Goal: Task Accomplishment & Management: Use online tool/utility

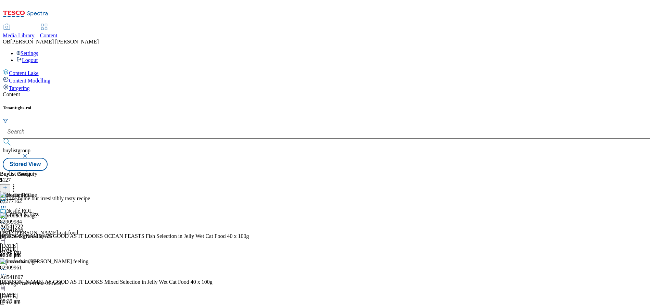
scroll to position [29, 0]
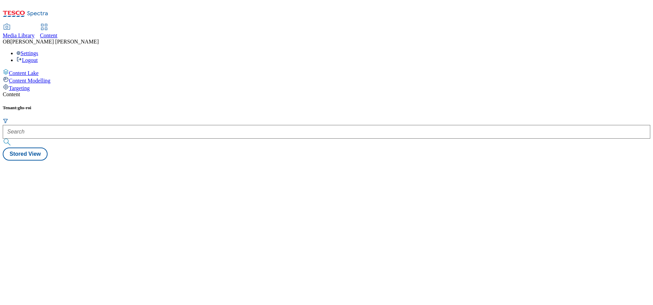
click at [421, 160] on div "Buylist 1 Ad541722 nestle [DATE] 03:48 pm" at bounding box center [326, 160] width 647 height 0
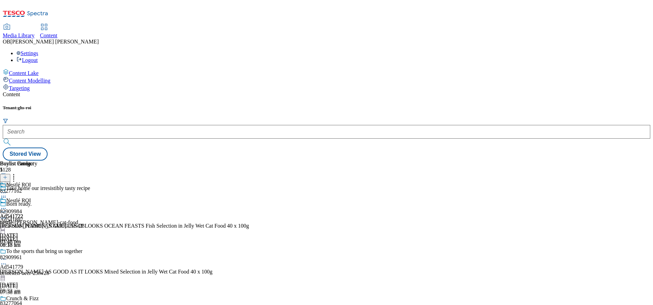
scroll to position [129, 0]
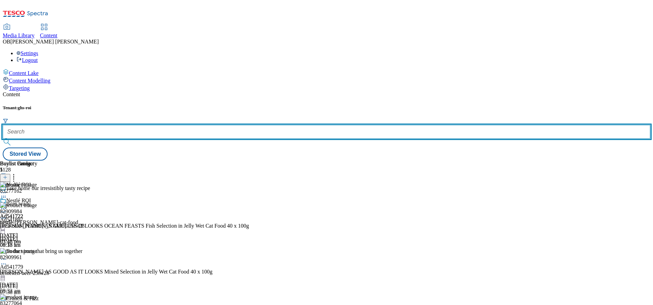
click at [155, 125] on input "text" at bounding box center [326, 132] width 647 height 14
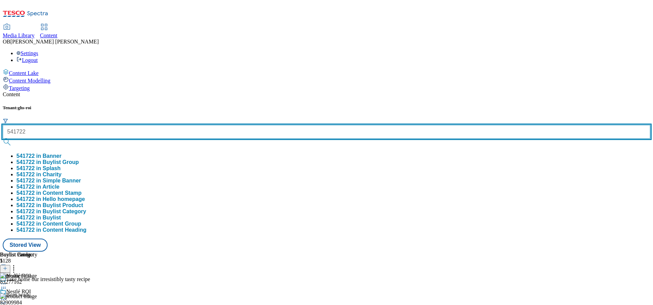
type input "541722"
click at [3, 139] on button "submit" at bounding box center [8, 142] width 10 height 7
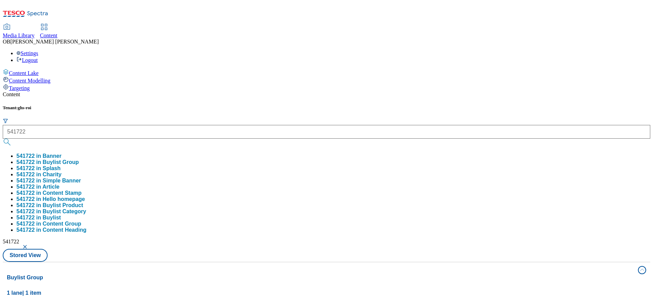
click at [291, 303] on div "Buylist 1 Ad541722 / nestle-felix-cat-food-25tw26 / nestle 18 Aug 2025 08:33 am" at bounding box center [326, 303] width 639 height 0
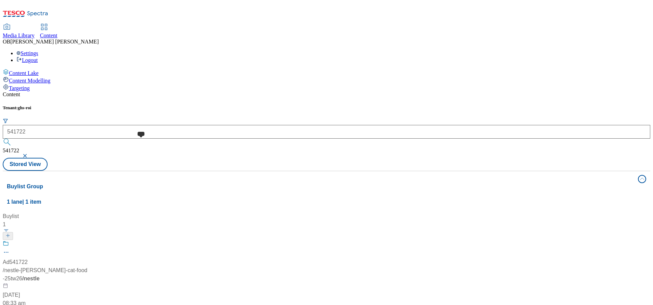
click at [9, 240] on span at bounding box center [9, 244] width 0 height 9
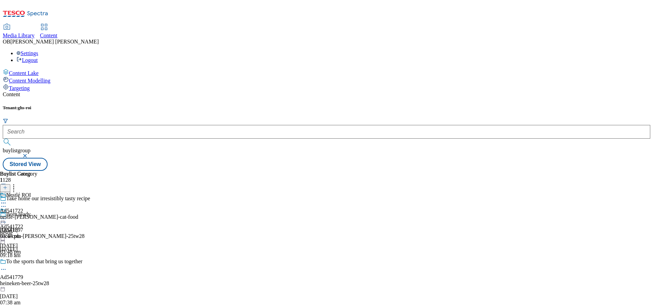
click at [78, 214] on div "nestle-felix-cat-food" at bounding box center [39, 217] width 78 height 6
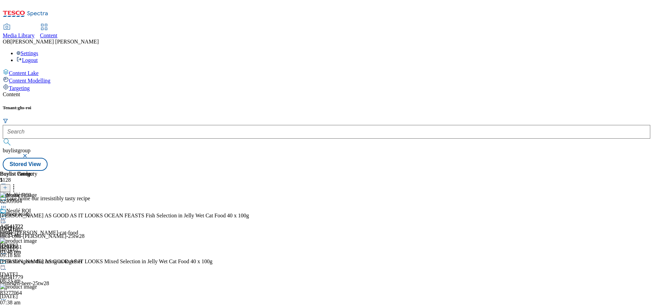
click at [8, 185] on icon at bounding box center [5, 187] width 5 height 5
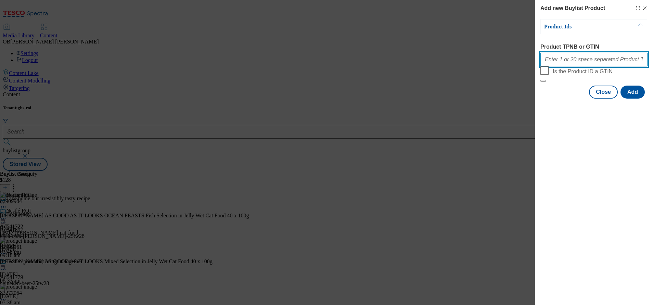
click at [569, 57] on input "Product TPNB or GTIN" at bounding box center [593, 60] width 107 height 14
paste input "94031190"
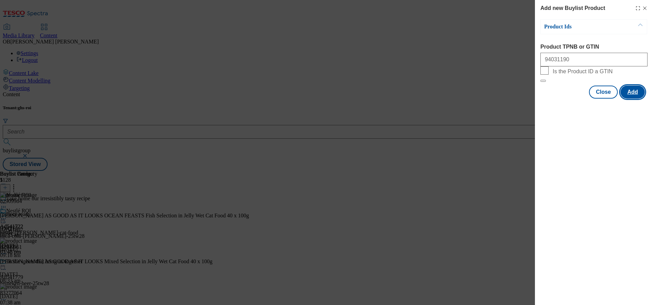
click at [638, 99] on button "Add" at bounding box center [632, 92] width 24 height 13
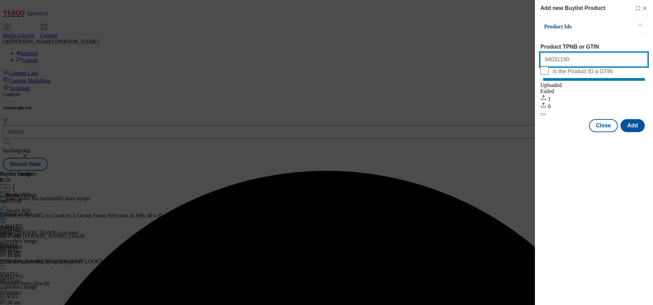
click at [568, 63] on input "94031190" at bounding box center [593, 60] width 107 height 14
paste input "45466"
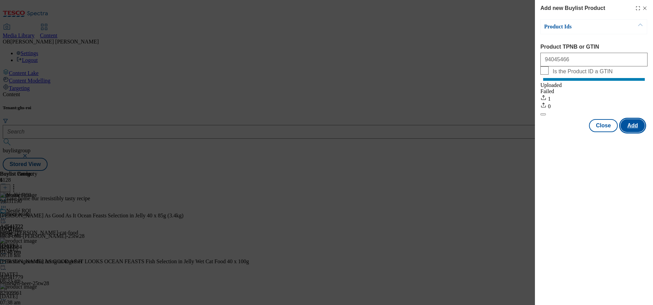
click at [638, 129] on button "Add" at bounding box center [632, 125] width 24 height 13
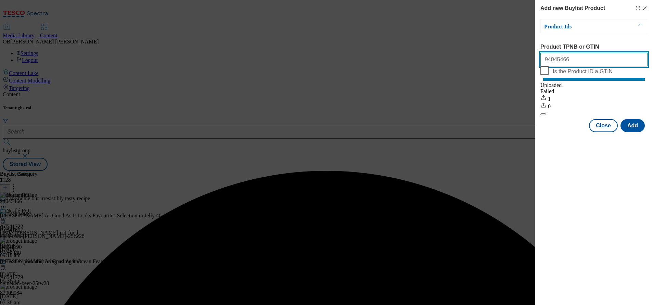
click at [564, 55] on input "94045466" at bounding box center [593, 60] width 107 height 14
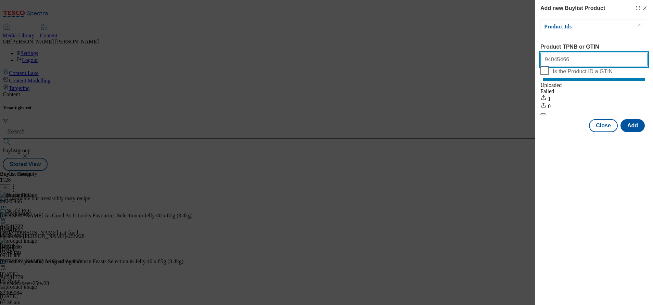
paste input "93883362"
paste input "87722430"
paste input "94040150"
type input "94045466 93883362 87722430 94040150"
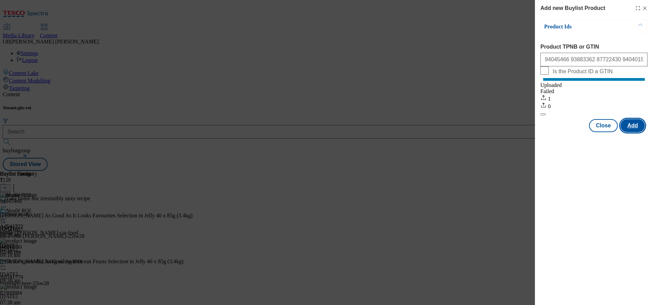
click at [638, 132] on button "Add" at bounding box center [632, 125] width 24 height 13
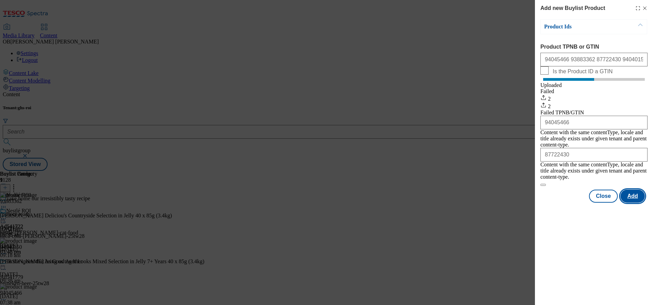
click at [628, 192] on button "Add" at bounding box center [632, 196] width 24 height 13
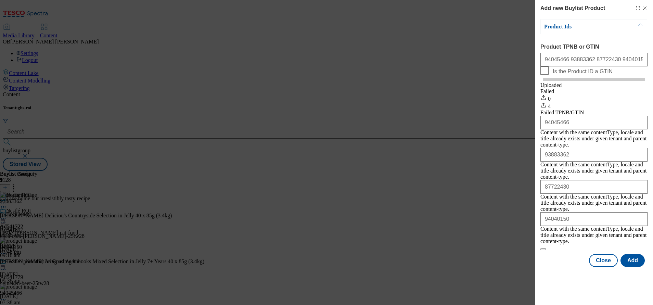
click at [437, 50] on div "Add new Buylist Product Product Ids Product TPNB or GTIN 94045466 93883362 8772…" at bounding box center [326, 152] width 653 height 305
click at [643, 9] on icon "Modal" at bounding box center [644, 7] width 5 height 5
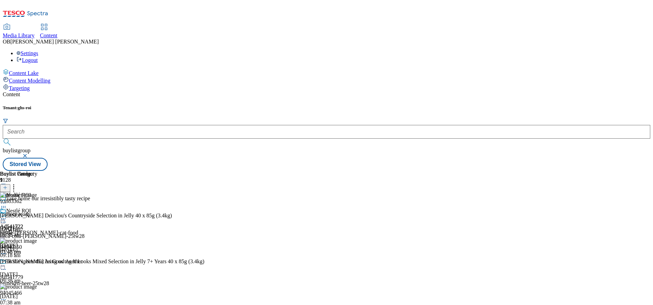
scroll to position [420, 0]
click at [7, 215] on icon at bounding box center [3, 218] width 7 height 7
click at [43, 294] on span "Un-publish" at bounding box center [32, 296] width 22 height 5
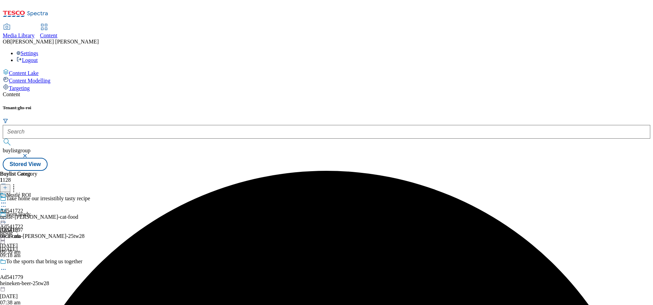
click at [7, 215] on icon at bounding box center [3, 218] width 7 height 7
click at [44, 270] on span "Un-preview" at bounding box center [32, 272] width 23 height 5
click at [7, 215] on icon at bounding box center [3, 218] width 7 height 7
click at [37, 262] on span "Preview" at bounding box center [29, 264] width 16 height 5
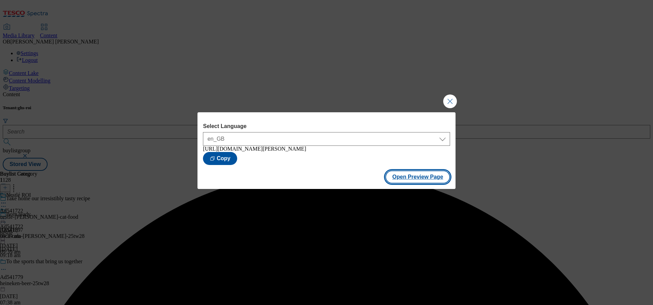
click at [405, 181] on button "Open Preview Page" at bounding box center [417, 176] width 65 height 13
click at [451, 100] on button "Close Modal" at bounding box center [450, 101] width 14 height 14
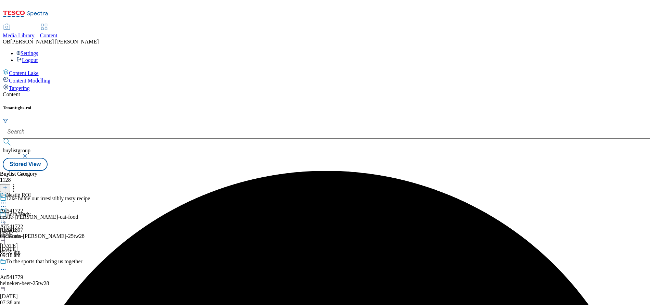
click at [7, 215] on icon at bounding box center [3, 218] width 7 height 7
click at [36, 286] on span "Publish" at bounding box center [28, 288] width 15 height 5
click at [78, 214] on div "nestle-felix-cat-food" at bounding box center [39, 217] width 78 height 6
